Goal: Complete application form

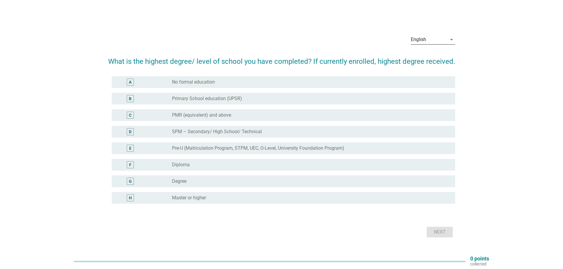
click at [425, 40] on div "English" at bounding box center [417, 39] width 15 height 5
click at [423, 73] on div "中文（简体）" at bounding box center [432, 72] width 35 height 7
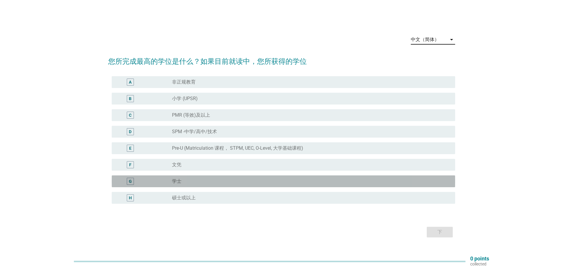
click at [198, 179] on div "radio_button_unchecked 学士" at bounding box center [308, 181] width 273 height 6
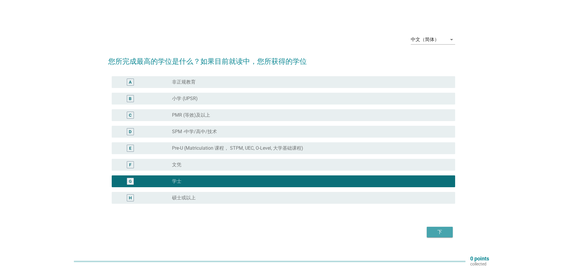
click at [435, 233] on div "下" at bounding box center [439, 232] width 17 height 7
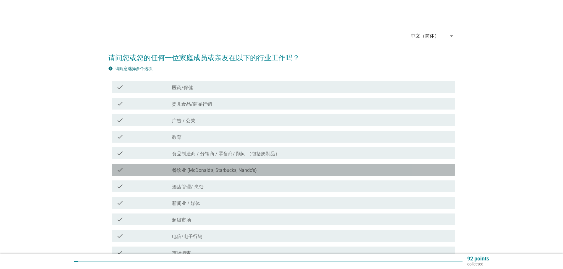
click at [209, 172] on label "餐饮业 (McDonald’s, Starbucks, Nando’s)" at bounding box center [214, 170] width 85 height 6
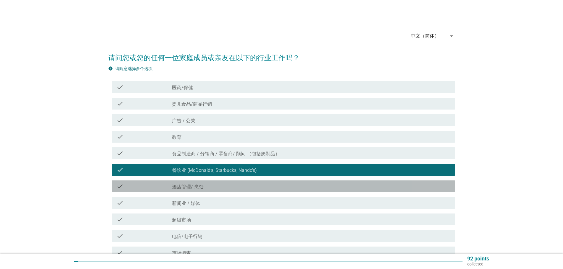
click at [201, 186] on label "酒店管理/ 烹饪" at bounding box center [188, 187] width 32 height 6
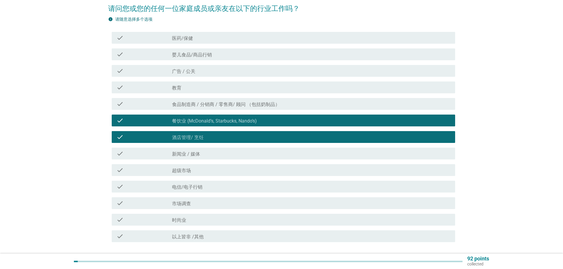
scroll to position [93, 0]
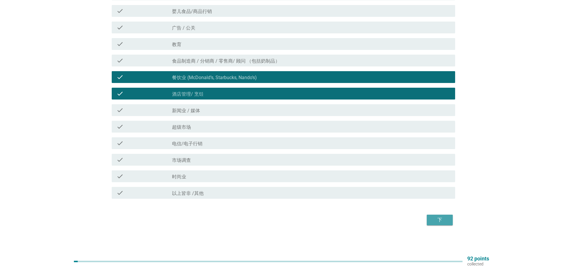
click at [431, 219] on div "下" at bounding box center [439, 219] width 17 height 7
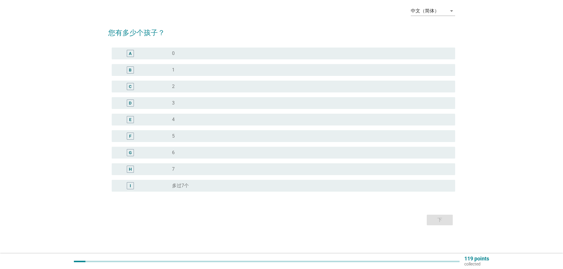
scroll to position [0, 0]
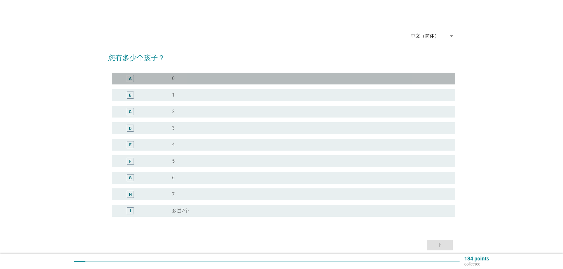
click at [205, 81] on div "radio_button_unchecked 0" at bounding box center [311, 78] width 278 height 7
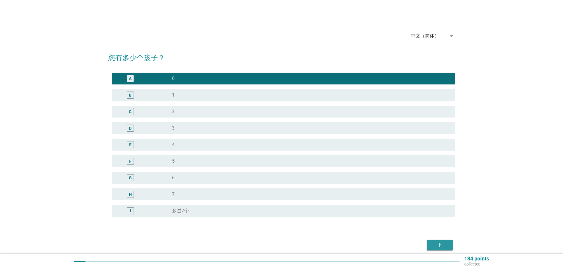
click at [433, 244] on div "下" at bounding box center [439, 245] width 17 height 7
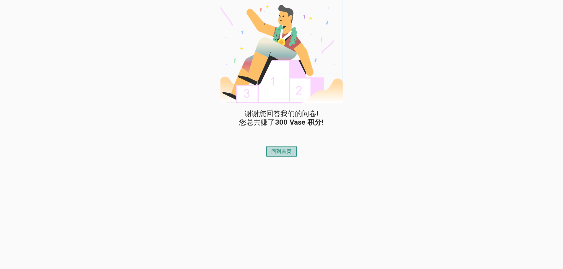
click at [275, 151] on div "回到首页" at bounding box center [281, 151] width 20 height 7
click at [279, 149] on div "回到首页" at bounding box center [281, 151] width 20 height 7
